Goal: Task Accomplishment & Management: Complete application form

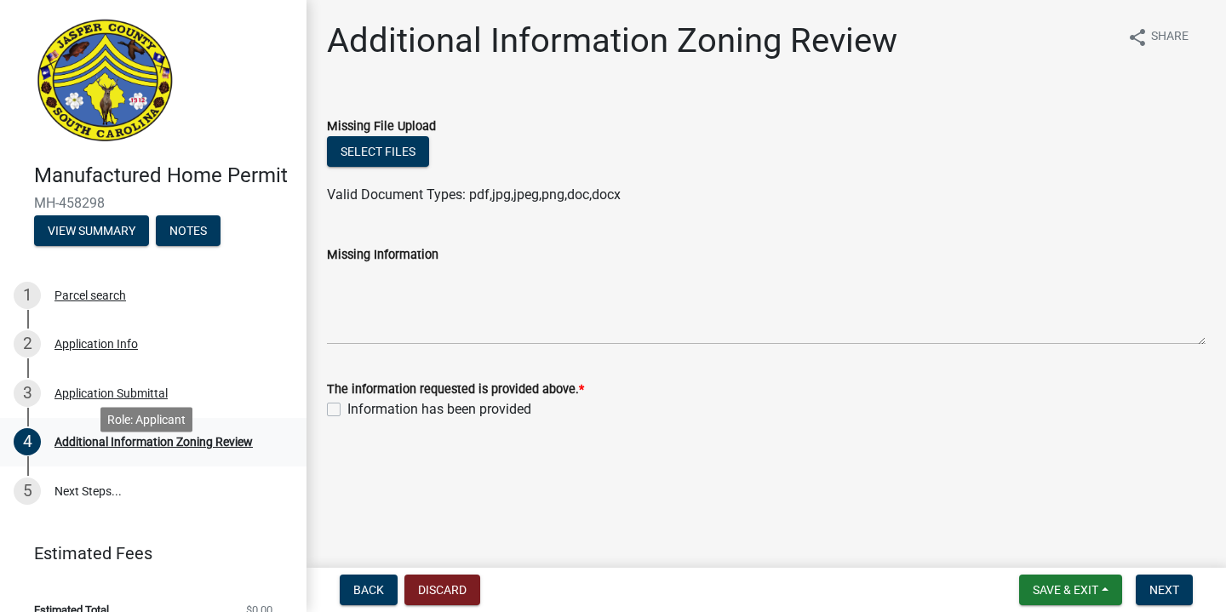
click at [164, 448] on div "Additional Information Zoning Review" at bounding box center [154, 442] width 198 height 12
click at [378, 140] on button "Select files" at bounding box center [378, 151] width 102 height 31
click at [410, 141] on button "Select files" at bounding box center [378, 151] width 102 height 31
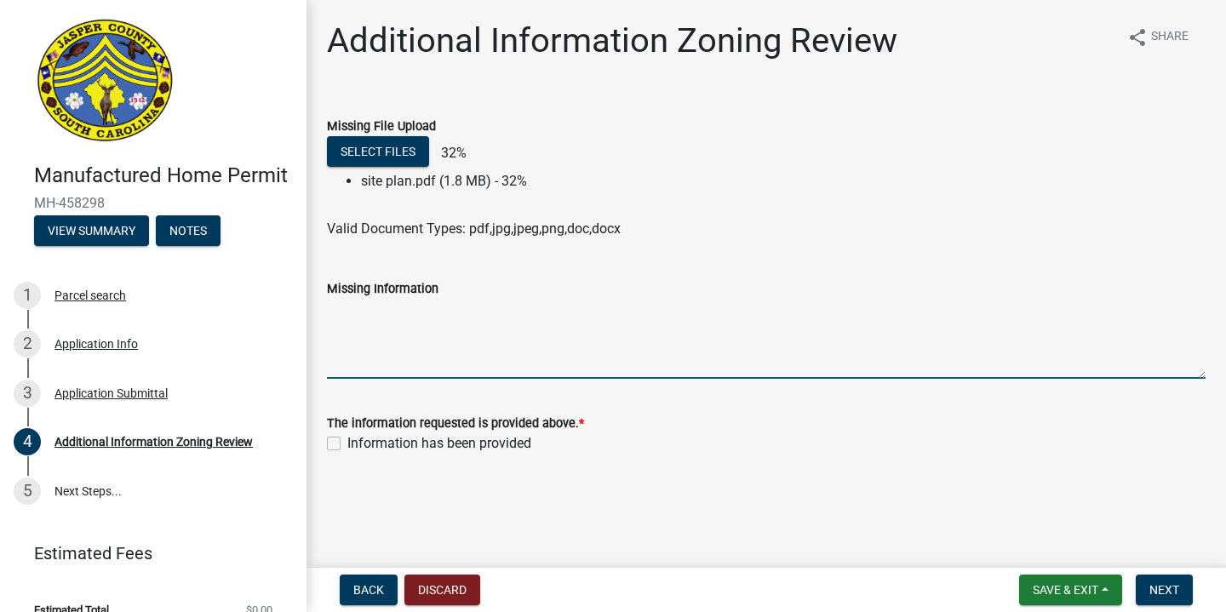
click at [422, 347] on textarea "Missing Information" at bounding box center [766, 339] width 879 height 80
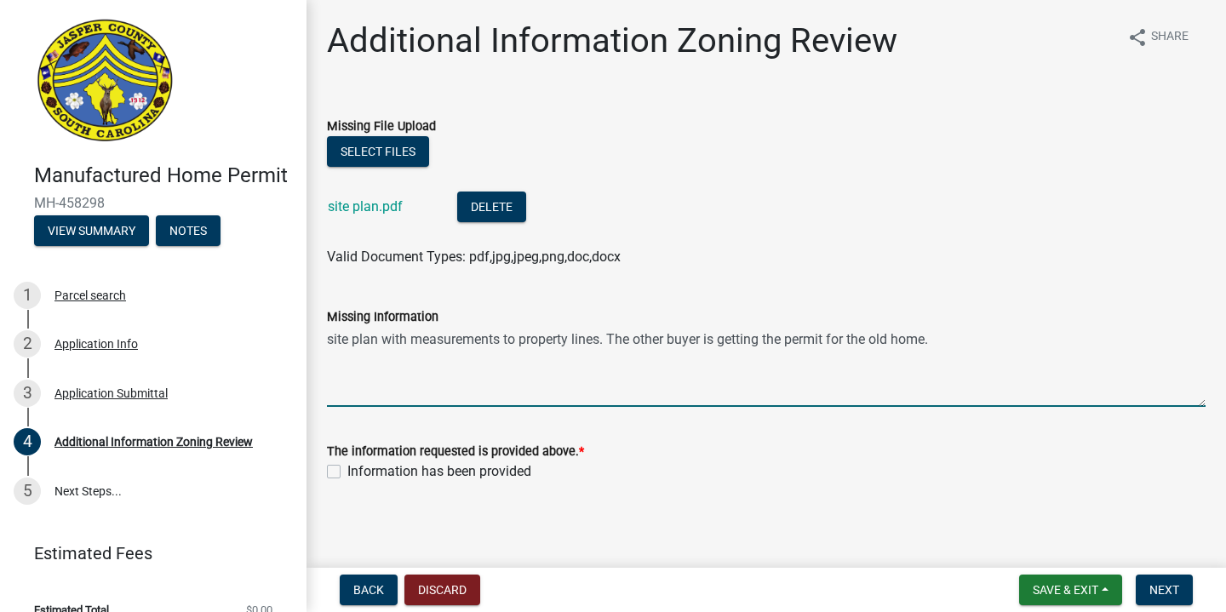
click at [333, 339] on textarea "site plan with measurements to property lines. The other buyer is getting the p…" at bounding box center [766, 367] width 879 height 80
click at [616, 341] on textarea "Site plan with measurements to property lines. The other buyer is getting the p…" at bounding box center [766, 367] width 879 height 80
click at [613, 341] on textarea "Site plan with measurements to property lines. The other buyer is getting the p…" at bounding box center [766, 367] width 879 height 80
type textarea "Site plan with measurements to property lines. The other buyer is getting the p…"
click at [395, 473] on label "Information has been provided" at bounding box center [439, 472] width 184 height 20
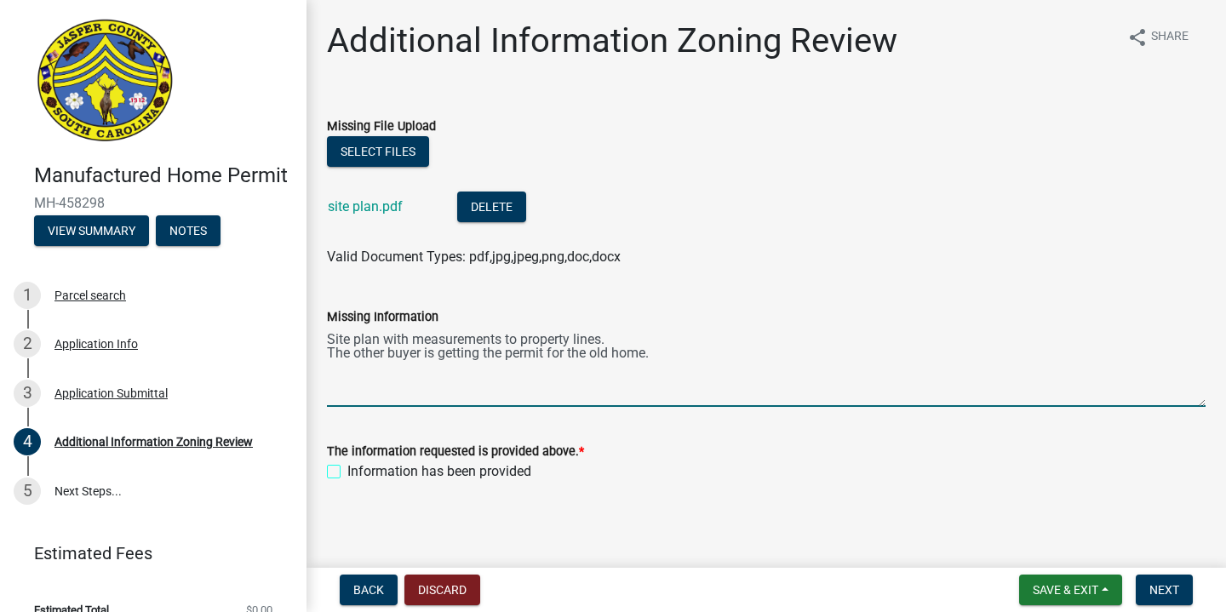
click at [359, 473] on input "Information has been provided" at bounding box center [352, 467] width 11 height 11
checkbox input "true"
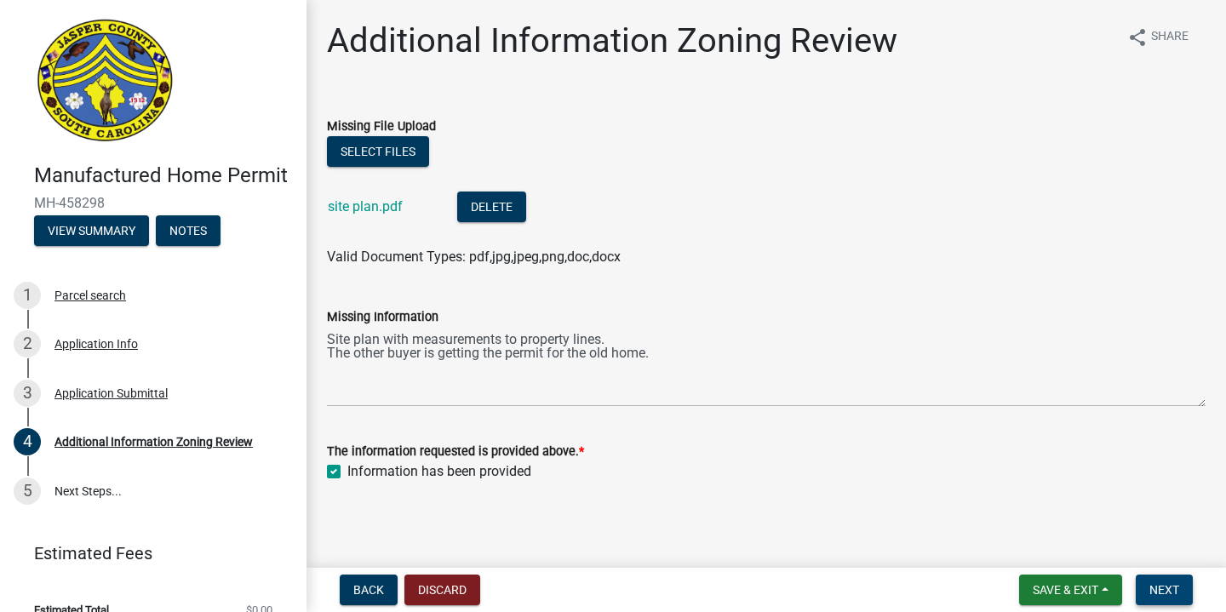
click at [1153, 589] on span "Next" at bounding box center [1165, 590] width 30 height 14
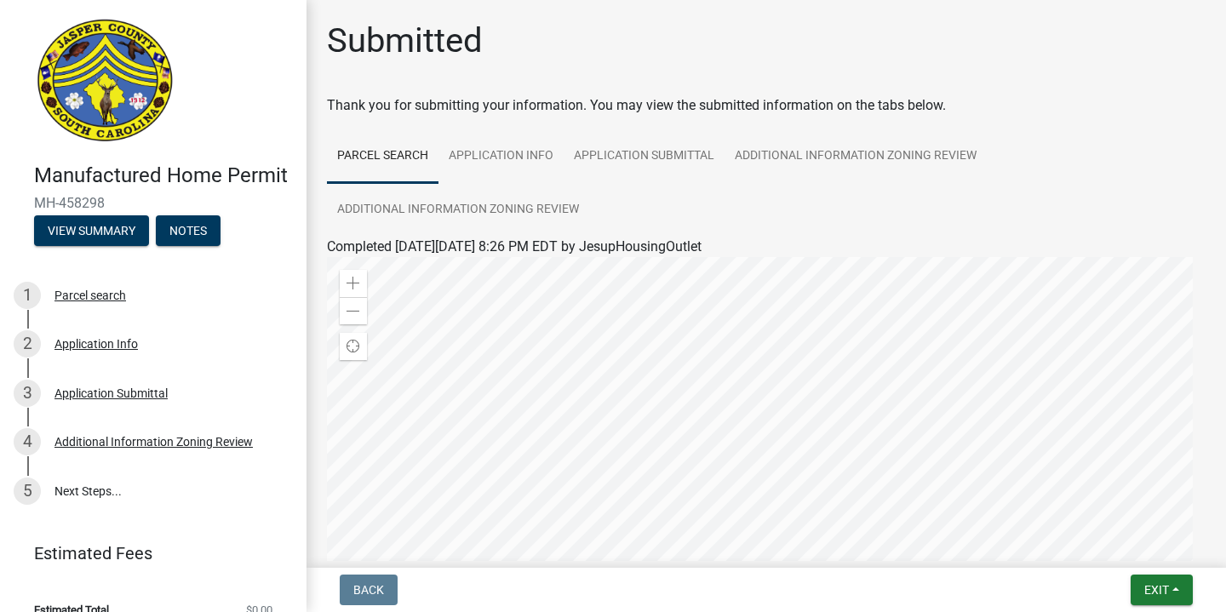
click at [1185, 155] on ul "Parcel search Application Info Application Submittal Additional Information Zon…" at bounding box center [766, 182] width 879 height 107
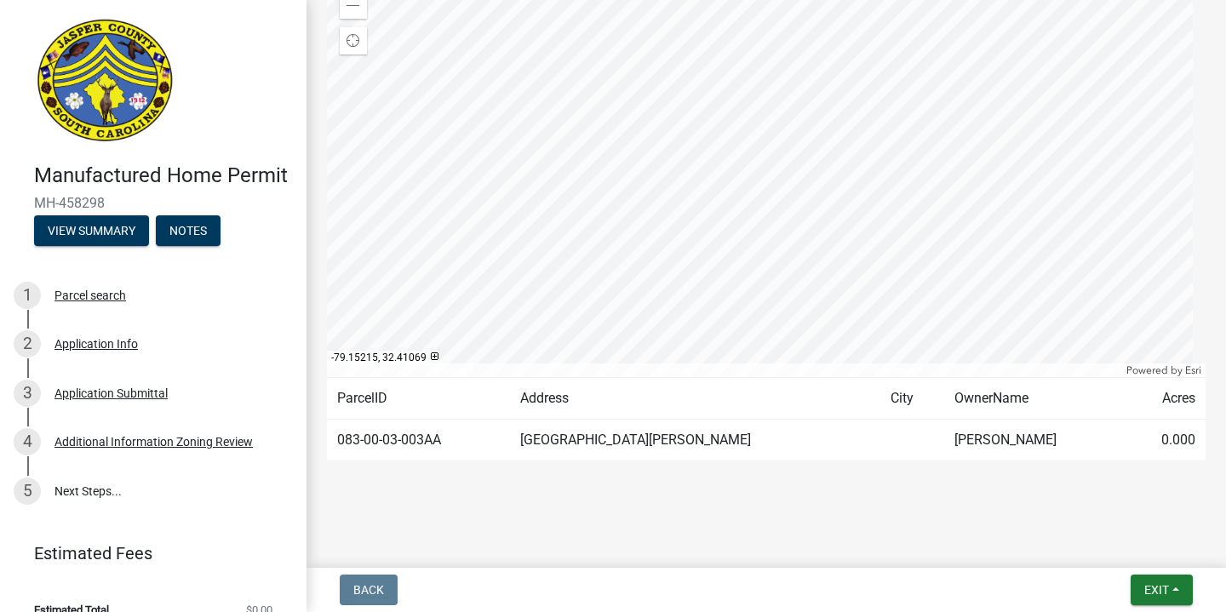
click at [1225, 84] on main "Submitted Thank you for submitting your information. You may view the submitted…" at bounding box center [767, 280] width 920 height 561
